Goal: Obtain resource: Download file/media

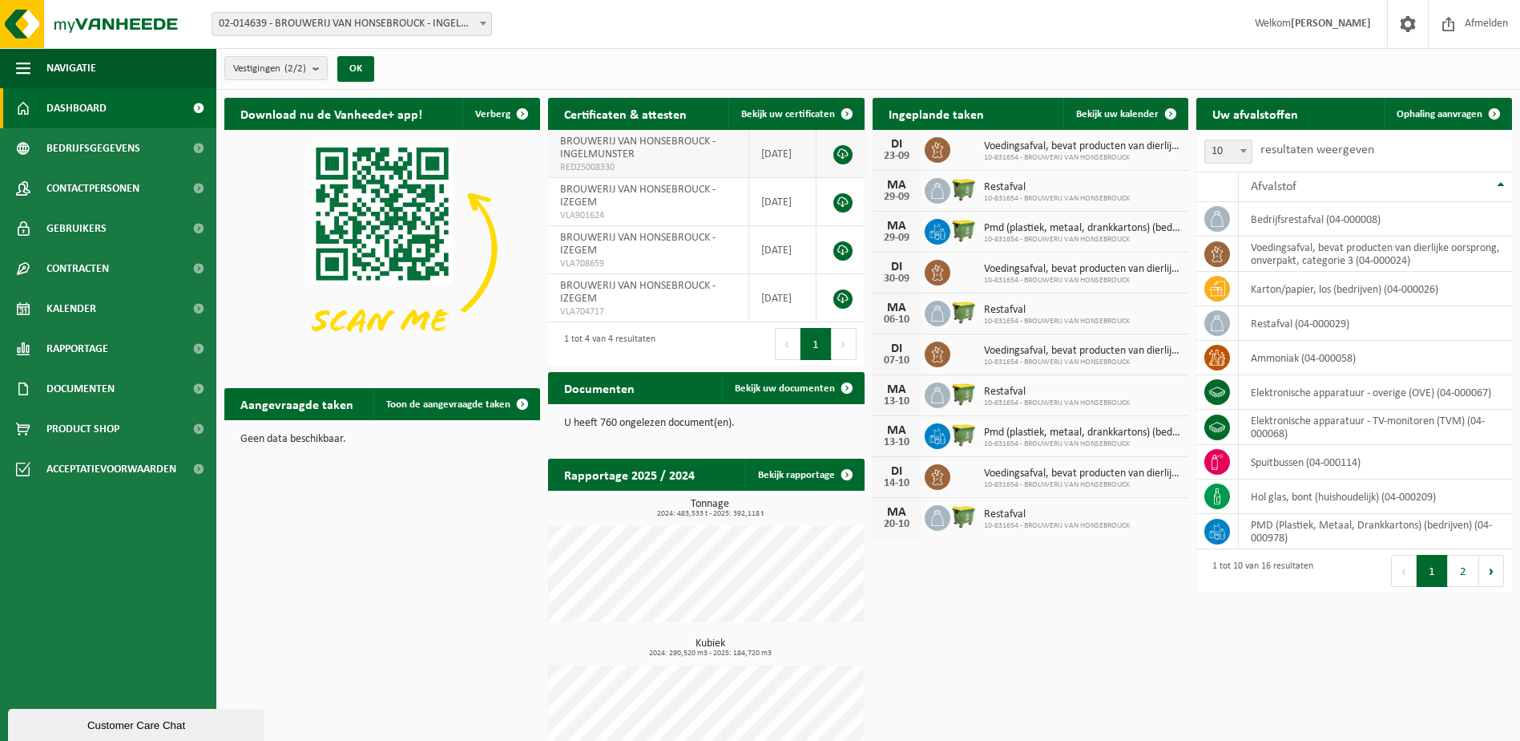
click at [842, 157] on link at bounding box center [842, 154] width 19 height 19
click at [841, 196] on link at bounding box center [842, 202] width 19 height 19
click at [118, 357] on link "Rapportage" at bounding box center [108, 349] width 216 height 40
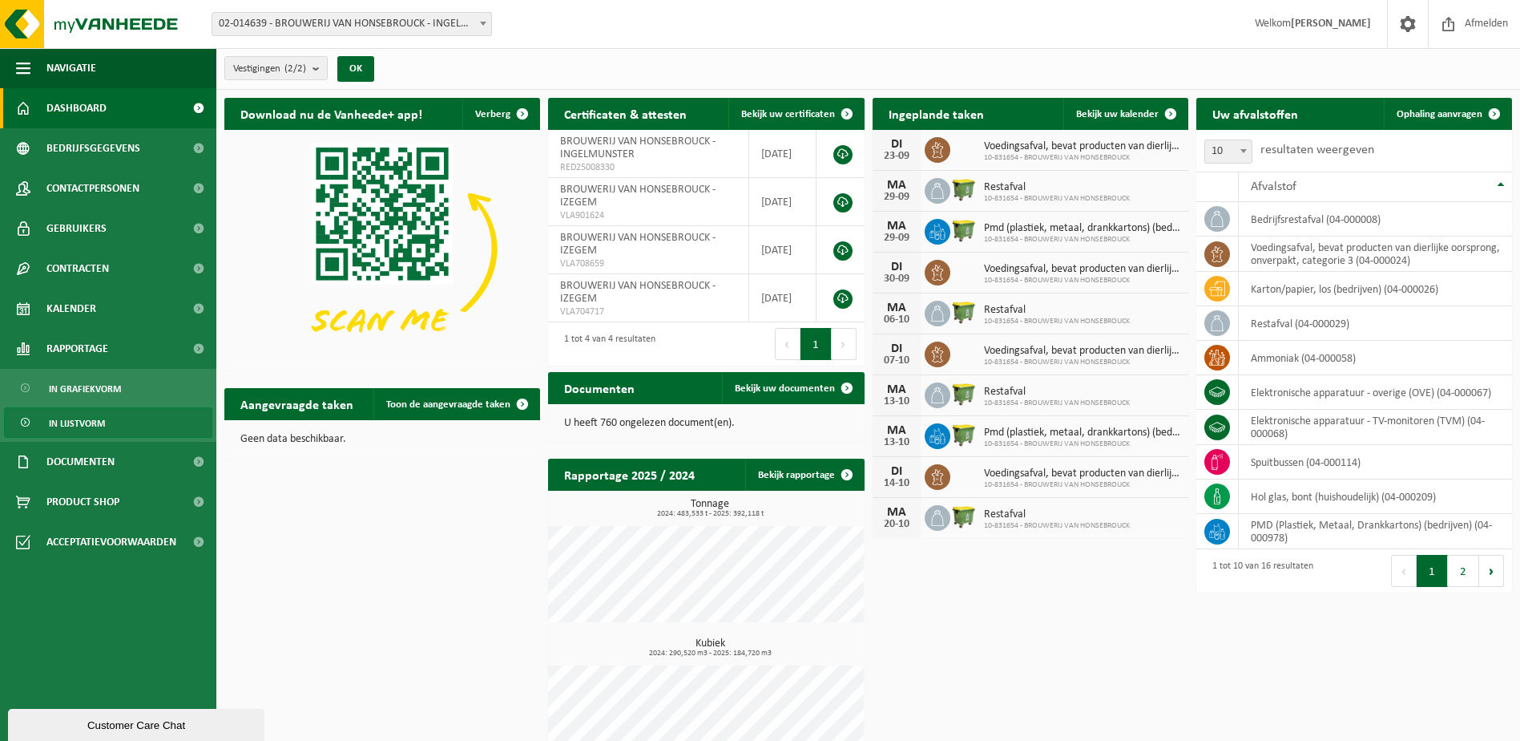
click at [117, 412] on link "In lijstvorm" at bounding box center [108, 422] width 208 height 30
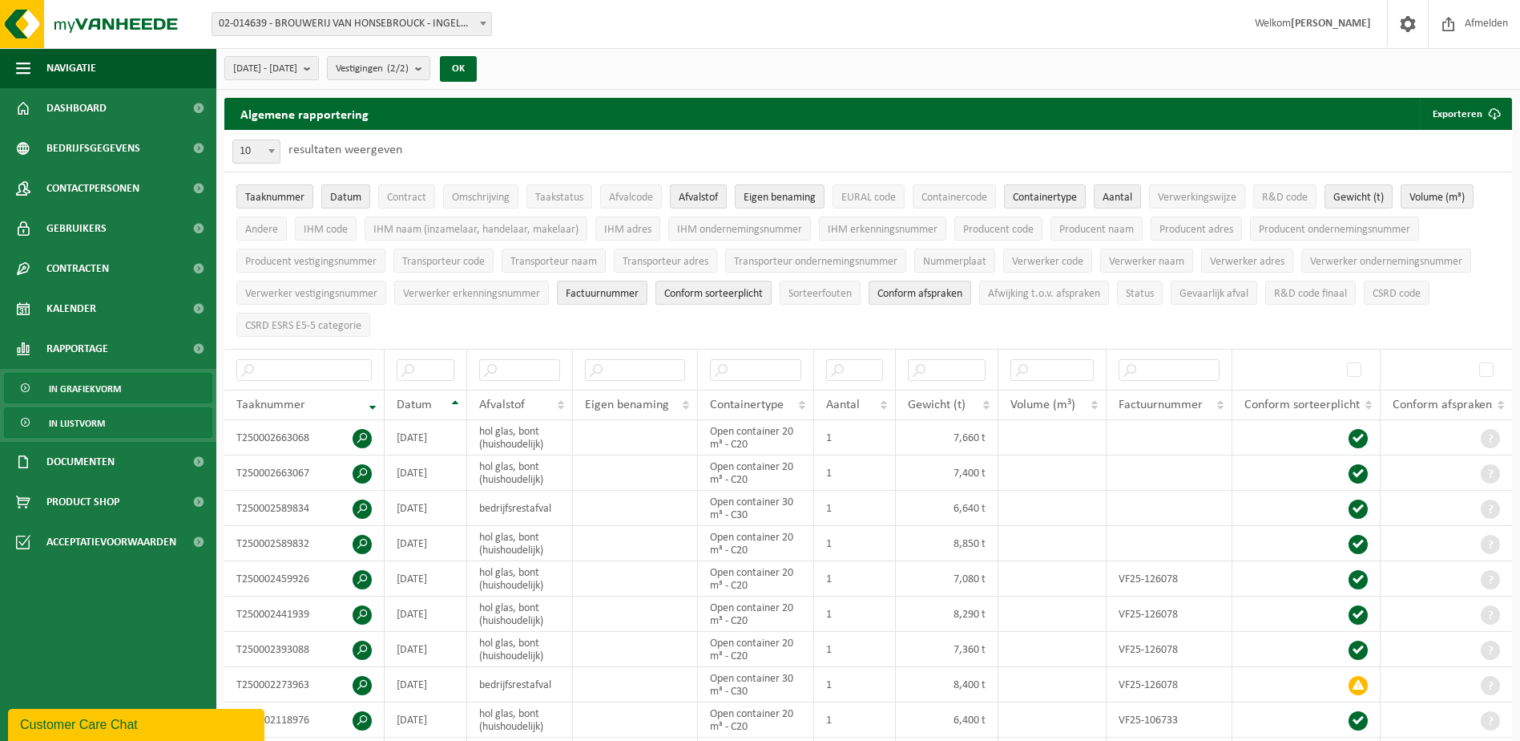
click at [71, 395] on span "In grafiekvorm" at bounding box center [85, 388] width 72 height 30
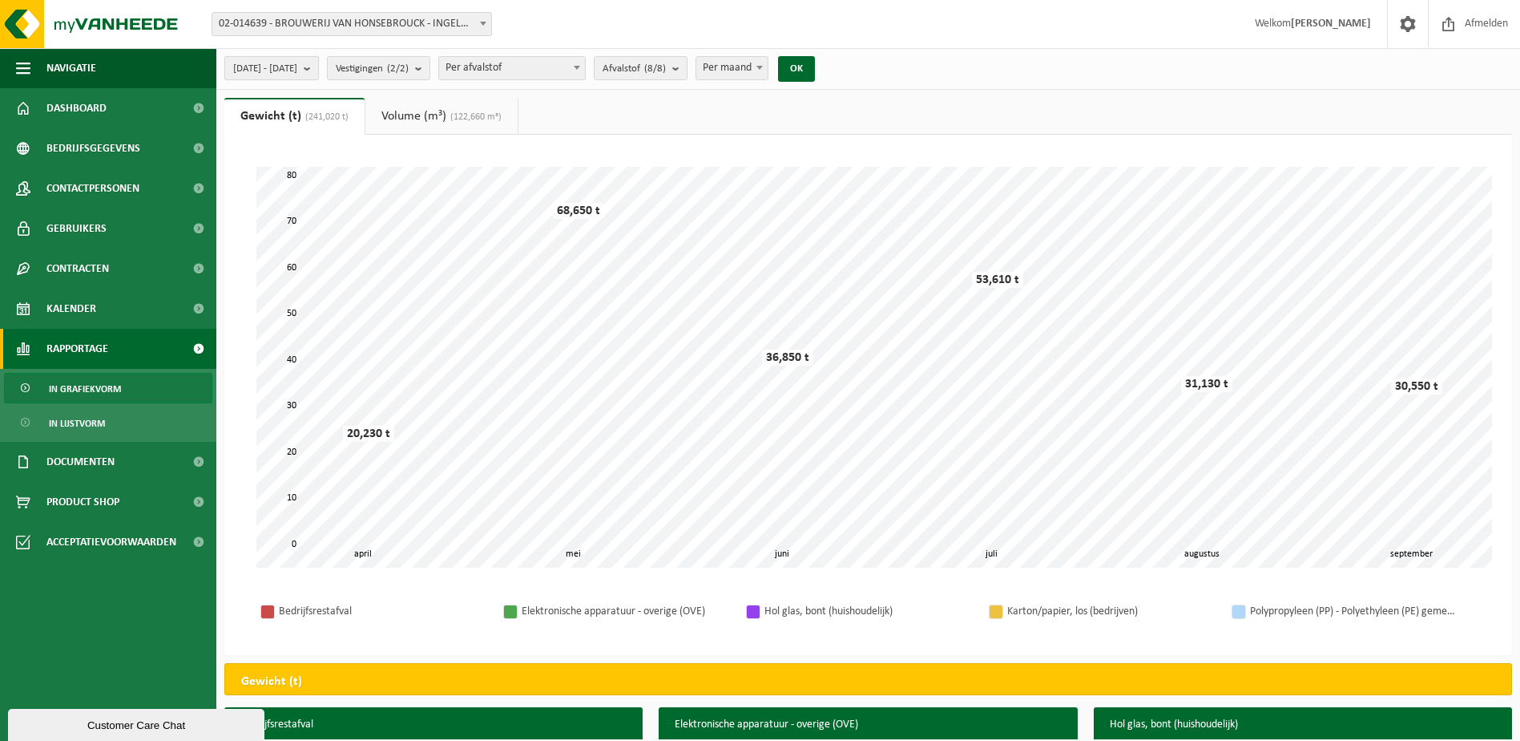
click at [319, 65] on button "2025-04-01 - 2025-09-23" at bounding box center [271, 68] width 95 height 24
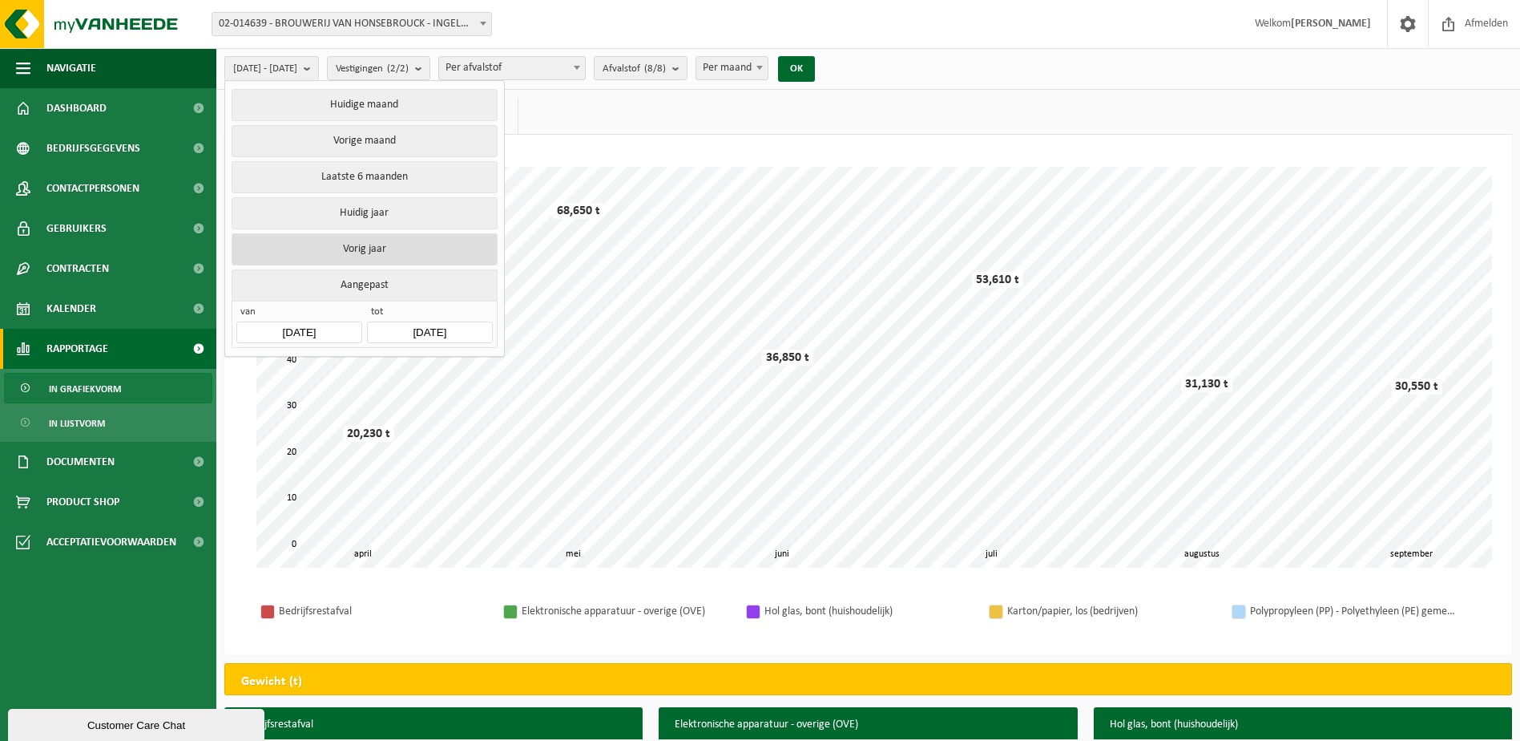
click at [396, 241] on button "Vorig jaar" at bounding box center [364, 249] width 265 height 32
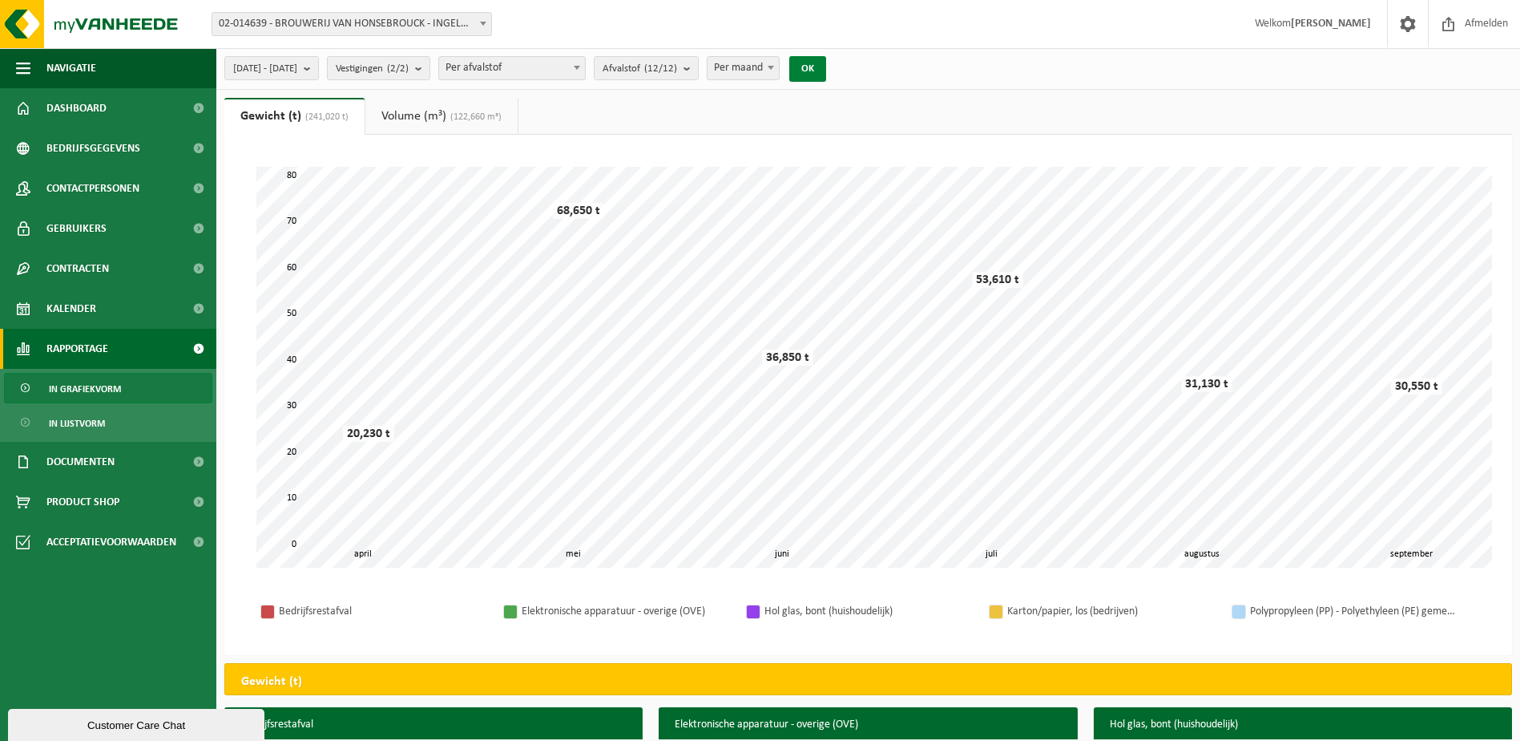
click at [826, 75] on button "OK" at bounding box center [807, 69] width 37 height 26
